Goal: Information Seeking & Learning: Find specific fact

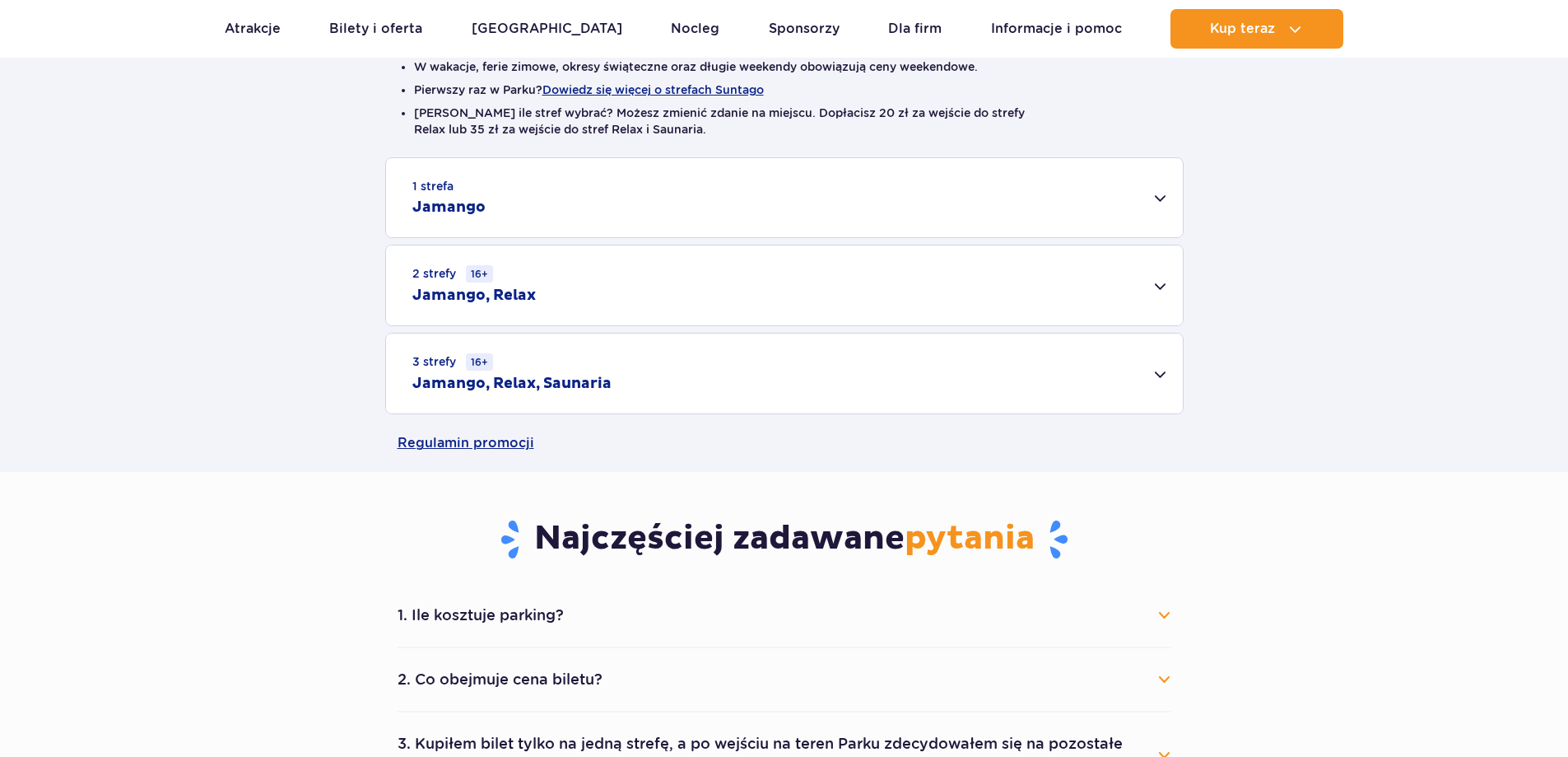
scroll to position [494, 0]
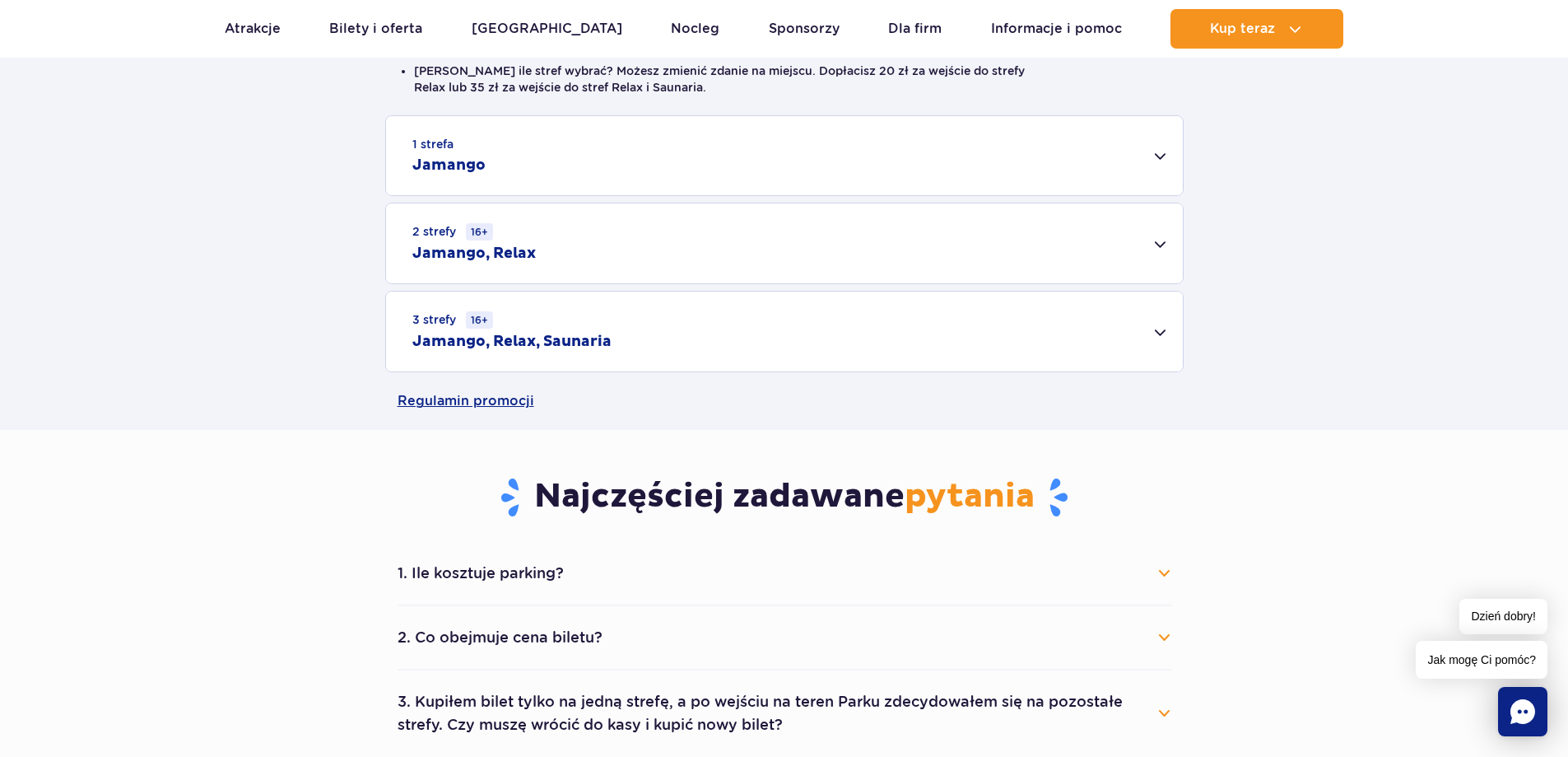
click at [678, 324] on div "3 strefy 16+ Jamango, Relax, Saunaria" at bounding box center [784, 332] width 796 height 80
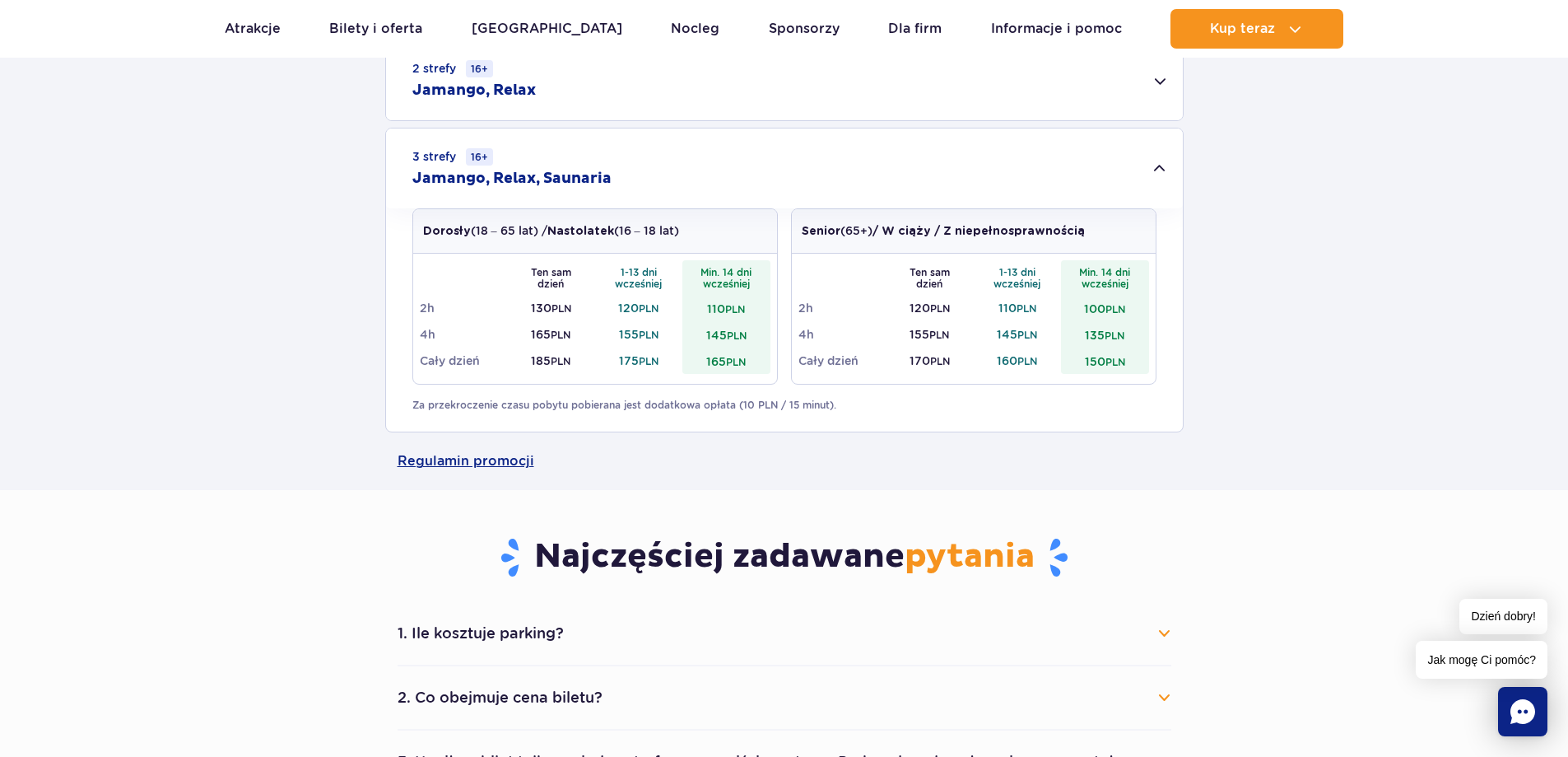
scroll to position [659, 0]
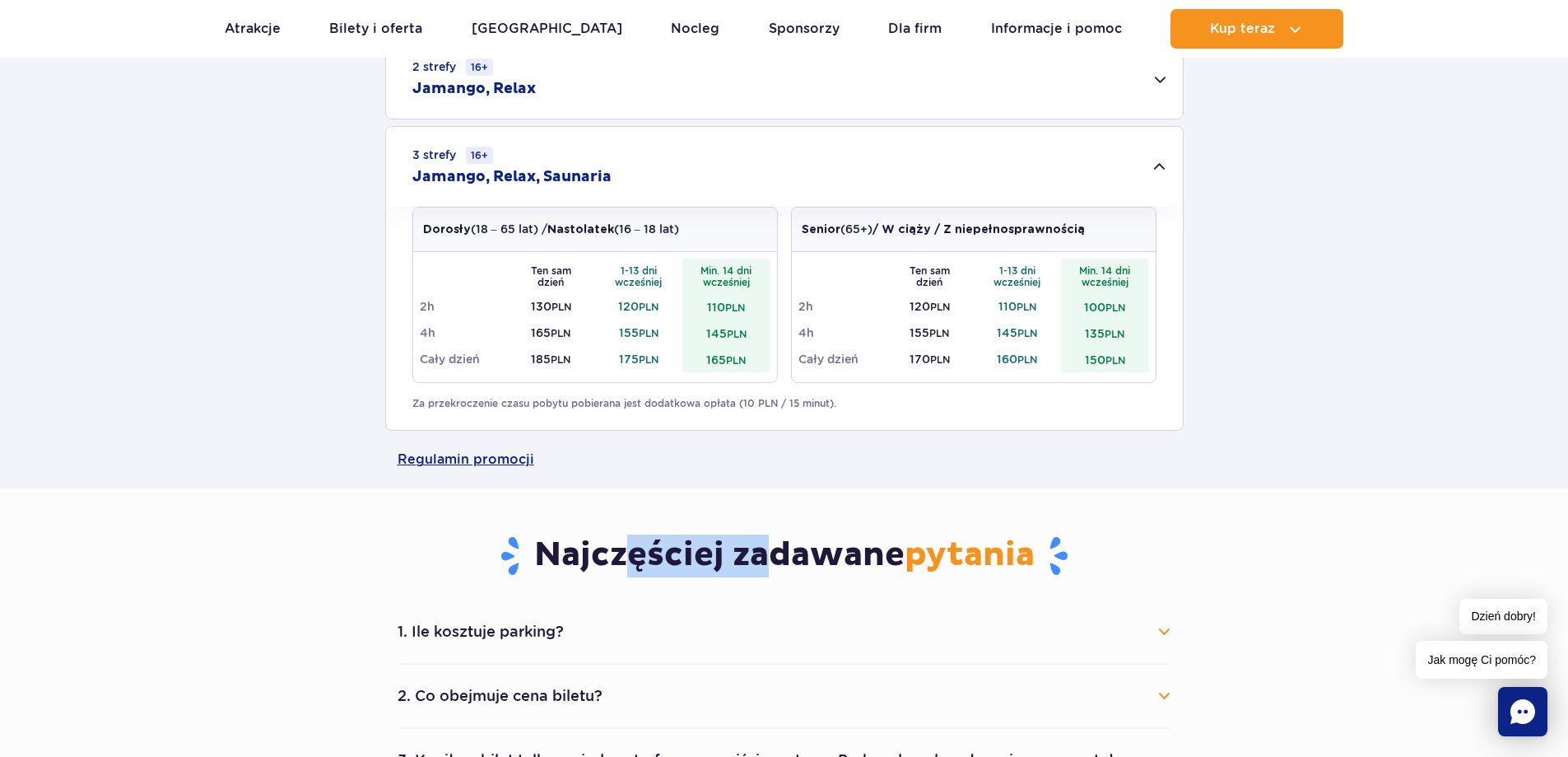
drag, startPoint x: 781, startPoint y: 556, endPoint x: 862, endPoint y: 565, distance: 81.5
click at [805, 557] on h3 "Najczęściej zadawane pytania" at bounding box center [784, 555] width 774 height 43
drag, startPoint x: 862, startPoint y: 565, endPoint x: 868, endPoint y: 574, distance: 10.8
click at [863, 567] on h3 "Najczęściej zadawane pytania" at bounding box center [784, 555] width 774 height 43
drag, startPoint x: 1081, startPoint y: 550, endPoint x: 1053, endPoint y: 555, distance: 28.4
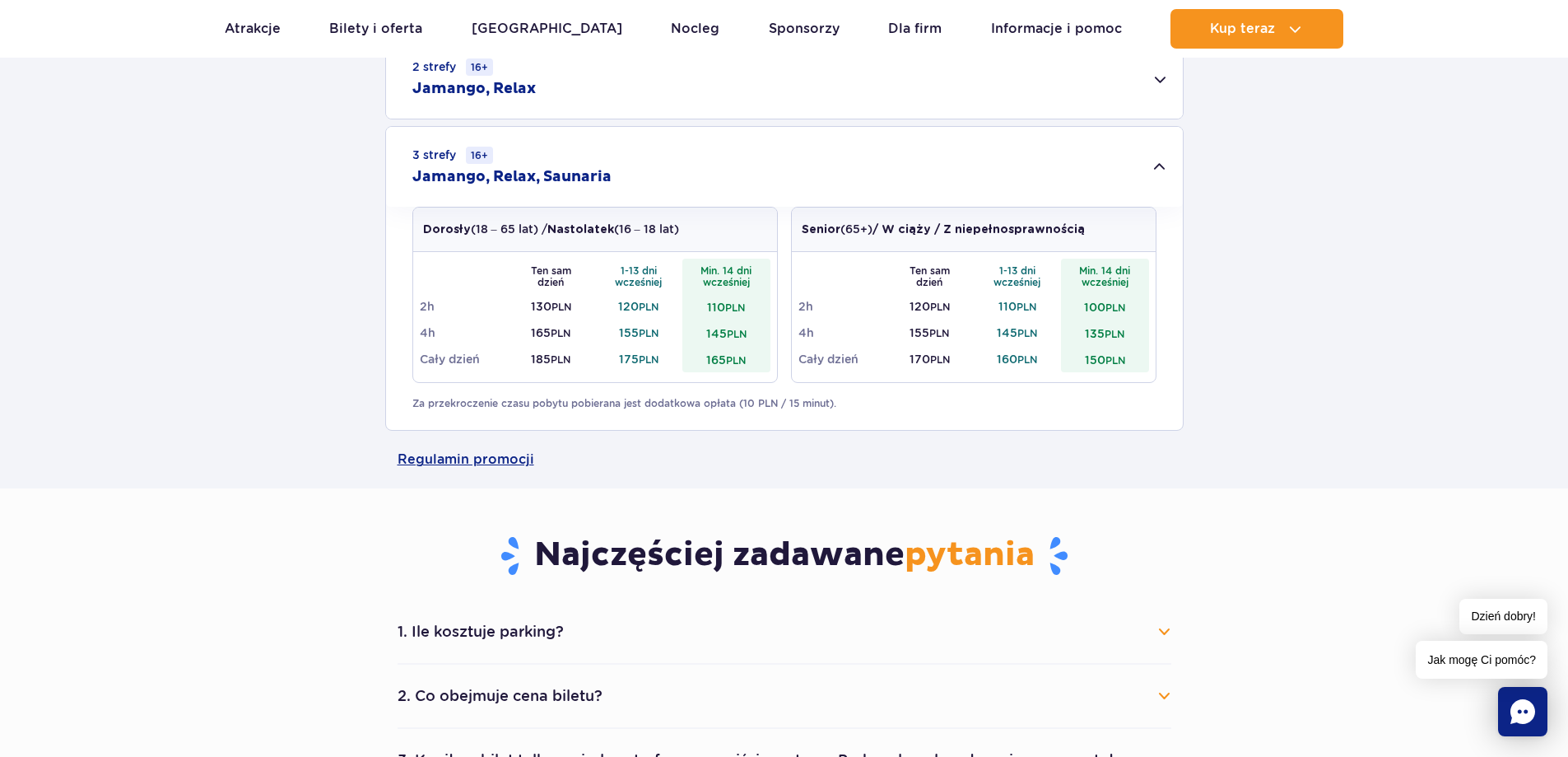
click at [1053, 555] on h3 "Najczęściej zadawane pytania" at bounding box center [784, 555] width 774 height 43
drag, startPoint x: 1059, startPoint y: 559, endPoint x: 1077, endPoint y: 560, distance: 18.0
click at [1077, 560] on h3 "Najczęściej zadawane pytania" at bounding box center [784, 555] width 774 height 43
drag, startPoint x: 1097, startPoint y: 550, endPoint x: 1067, endPoint y: 554, distance: 30.3
click at [1090, 551] on h3 "Najczęściej zadawane pytania" at bounding box center [784, 555] width 774 height 43
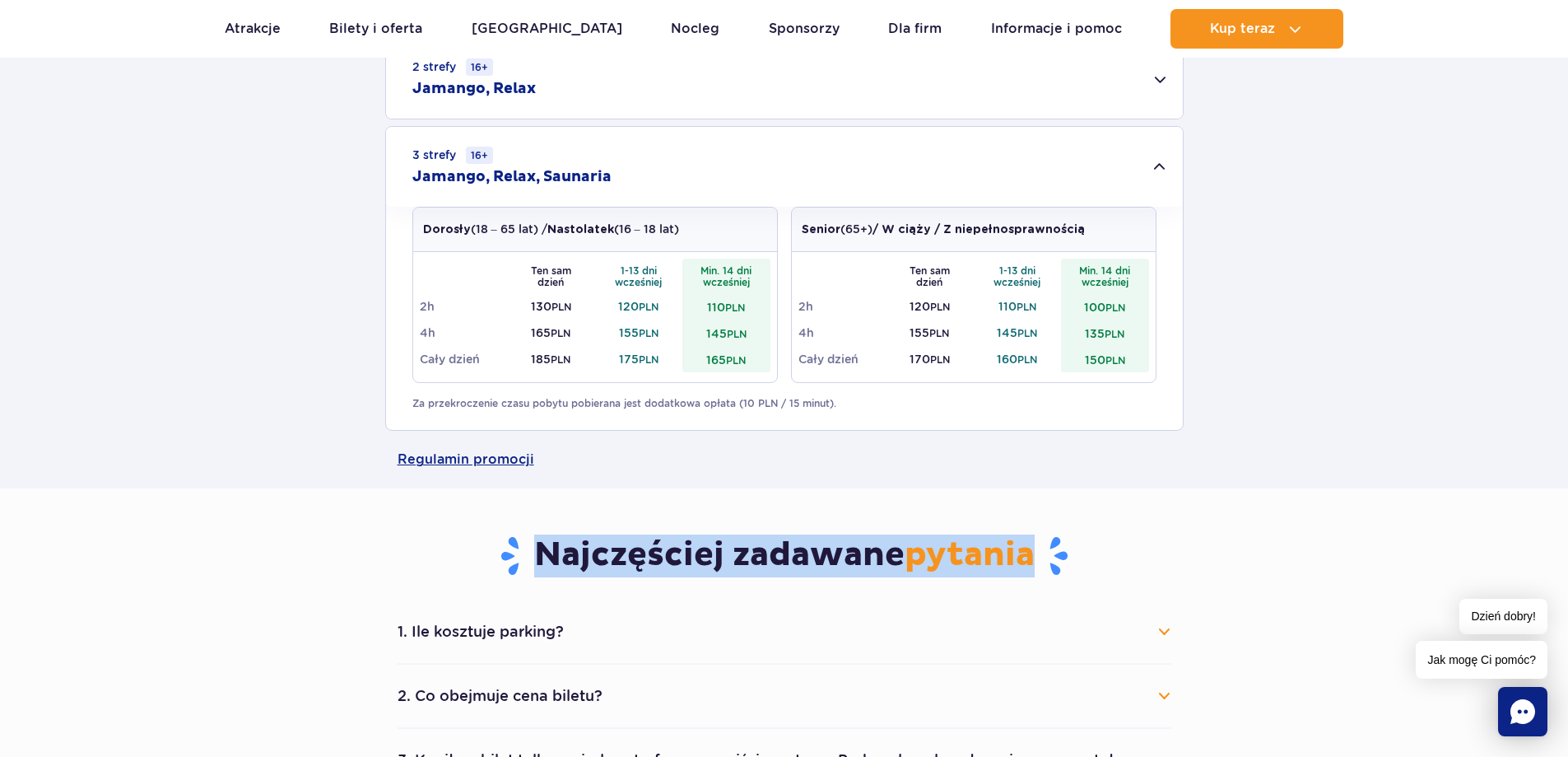
drag, startPoint x: 1094, startPoint y: 539, endPoint x: 497, endPoint y: 537, distance: 597.0
click at [499, 537] on h3 "Najczęściej zadawane pytania" at bounding box center [784, 555] width 774 height 43
click at [459, 565] on h3 "Najczęściej zadawane pytania" at bounding box center [784, 555] width 774 height 43
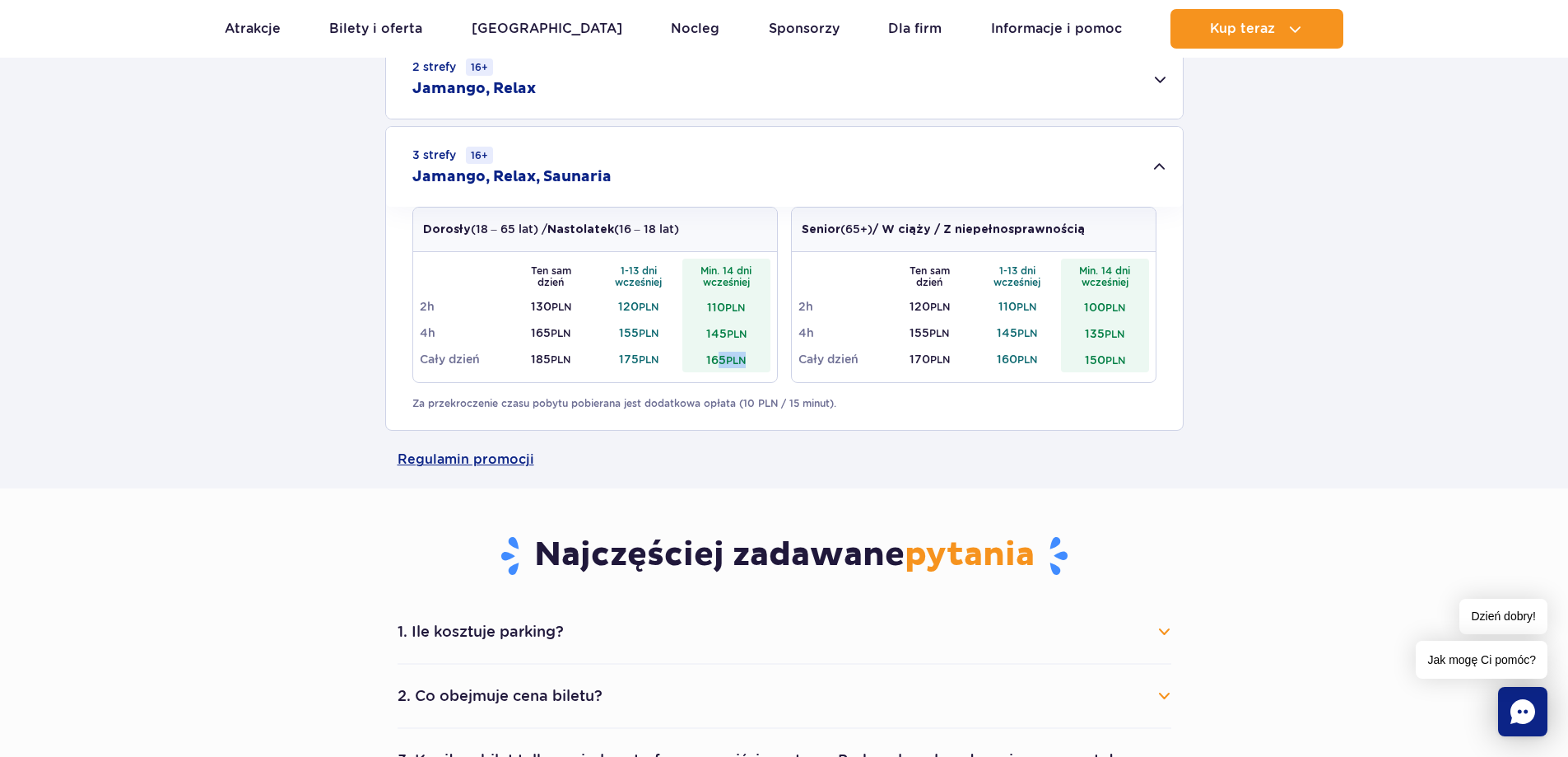
drag, startPoint x: 742, startPoint y: 364, endPoint x: 779, endPoint y: 376, distance: 38.9
click at [767, 371] on td "165 PLN" at bounding box center [726, 359] width 88 height 26
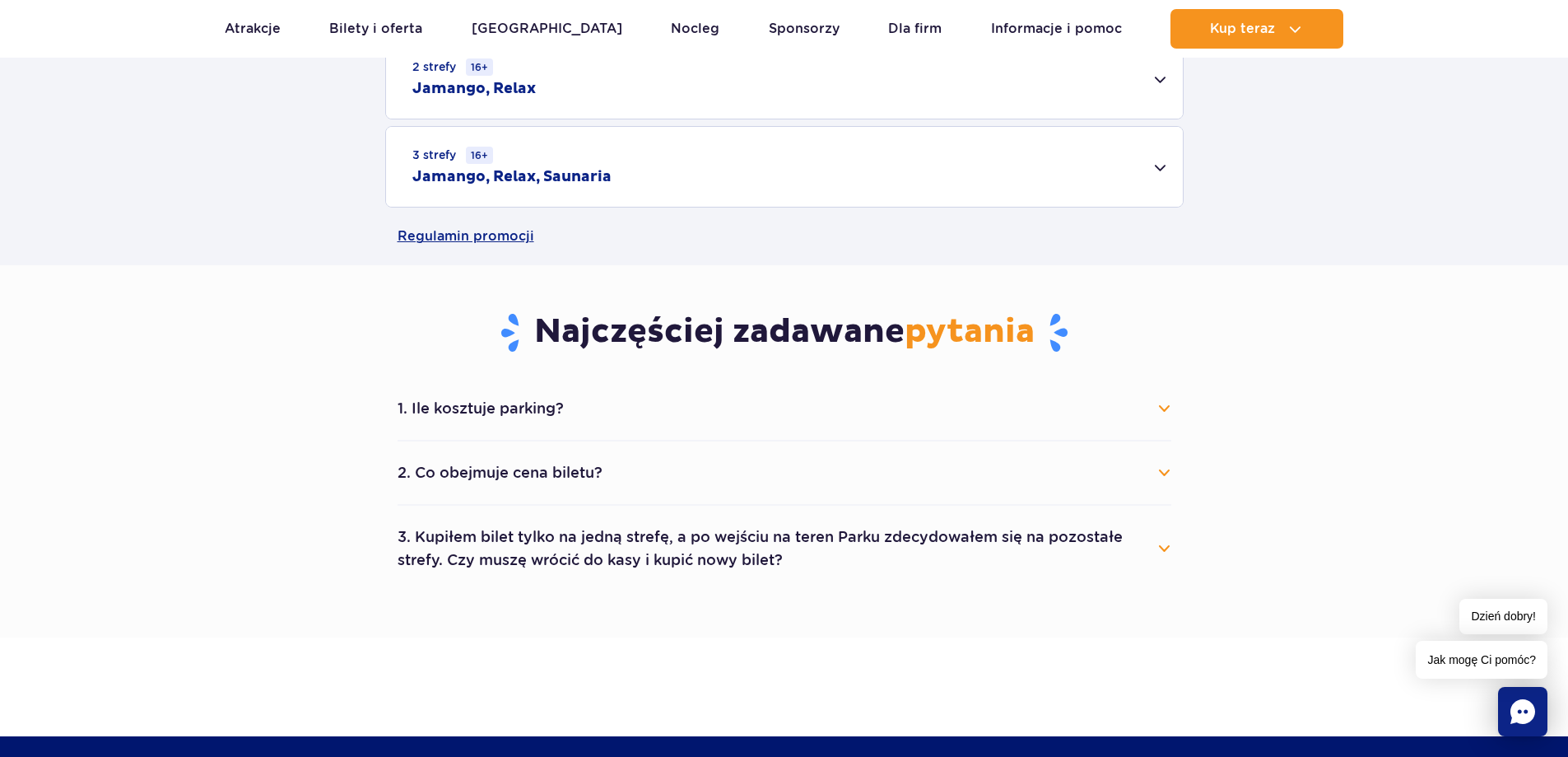
click at [627, 415] on button "1. Ile kosztuje parking?" at bounding box center [784, 408] width 774 height 36
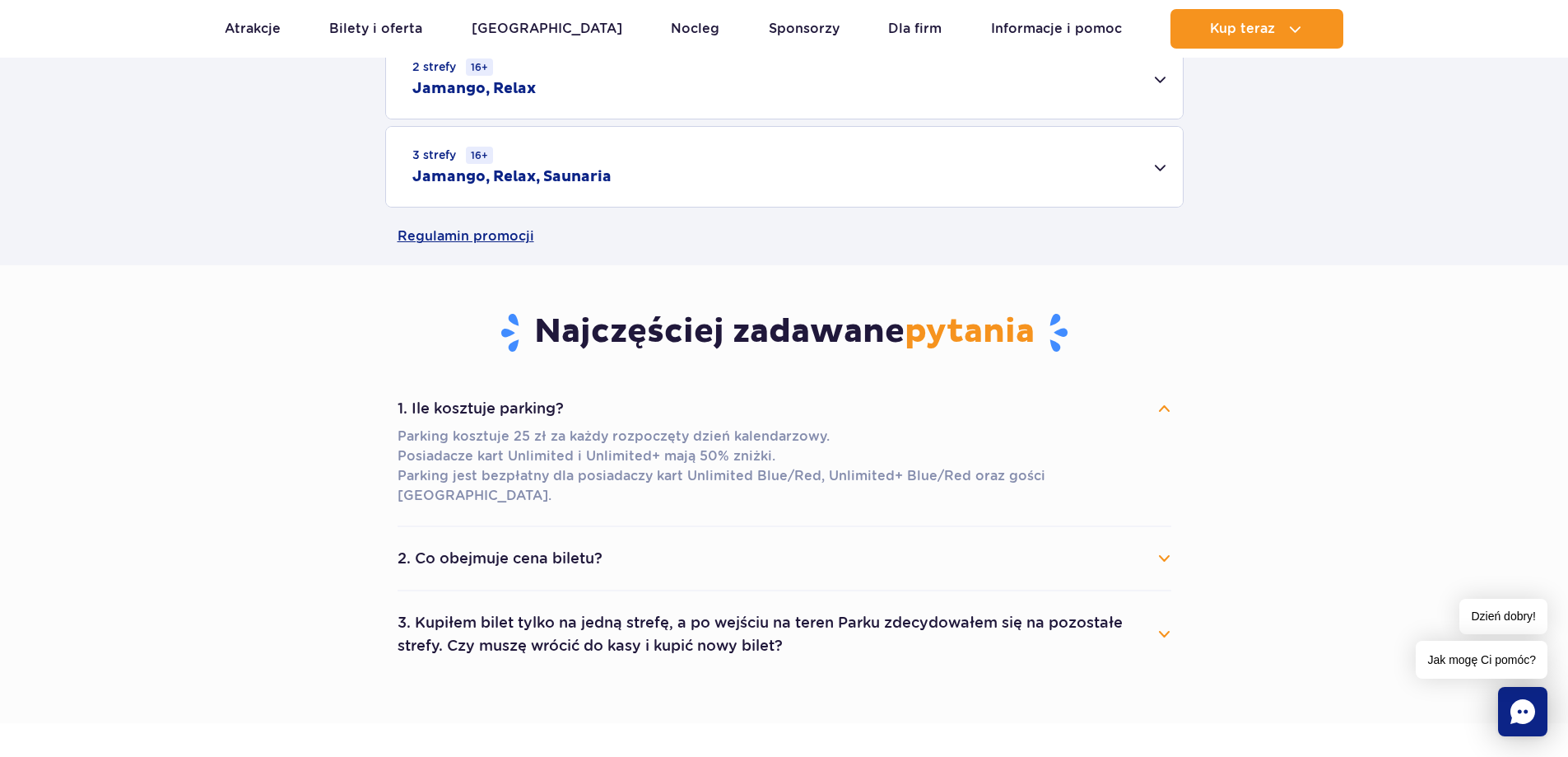
click at [1165, 416] on button "1. Ile kosztuje parking?" at bounding box center [784, 408] width 774 height 36
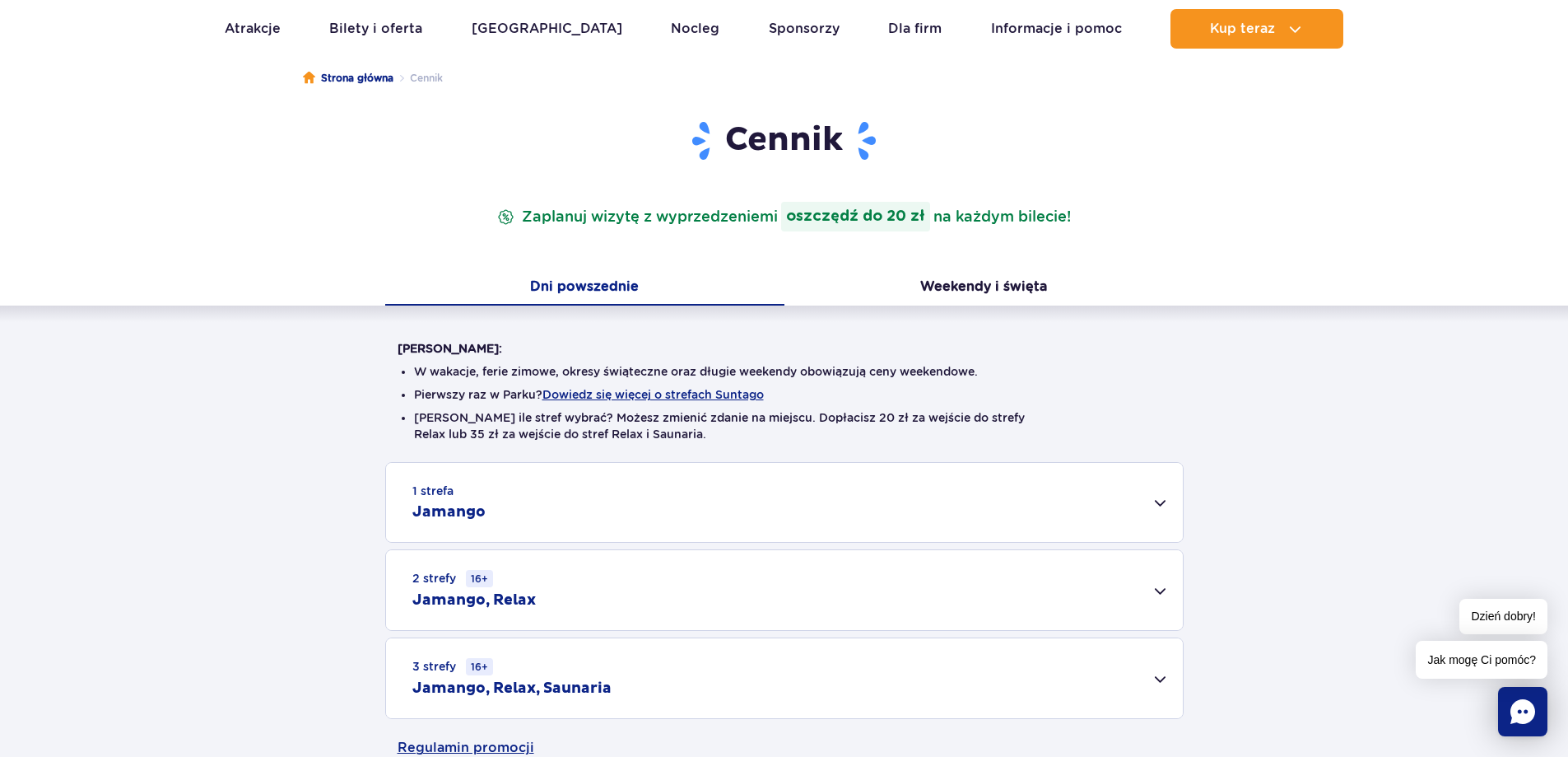
scroll to position [0, 0]
